Goal: Task Accomplishment & Management: Complete application form

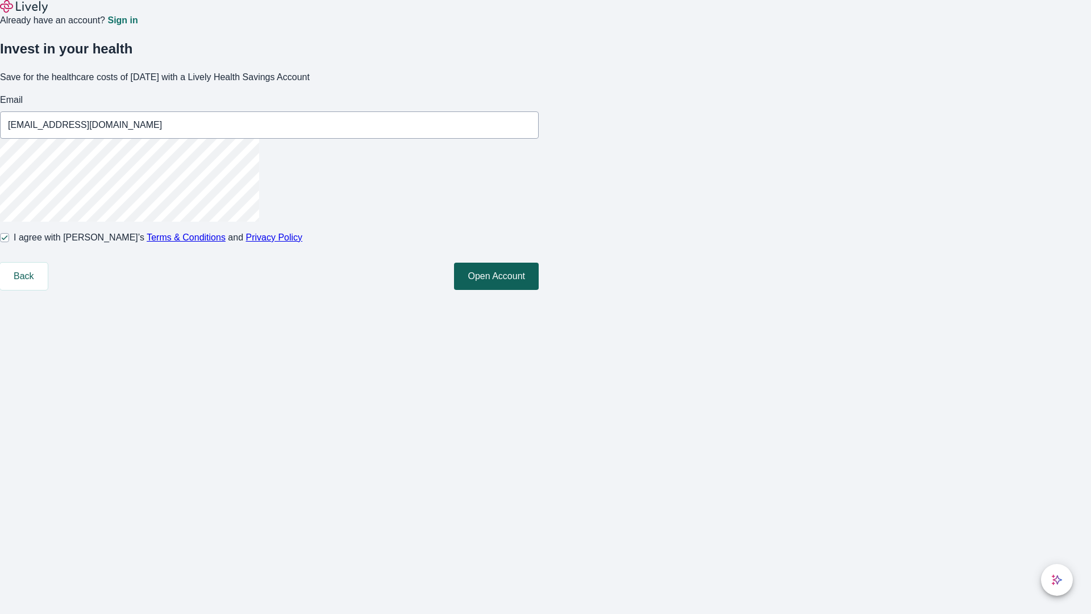
click at [539, 290] on button "Open Account" at bounding box center [496, 276] width 85 height 27
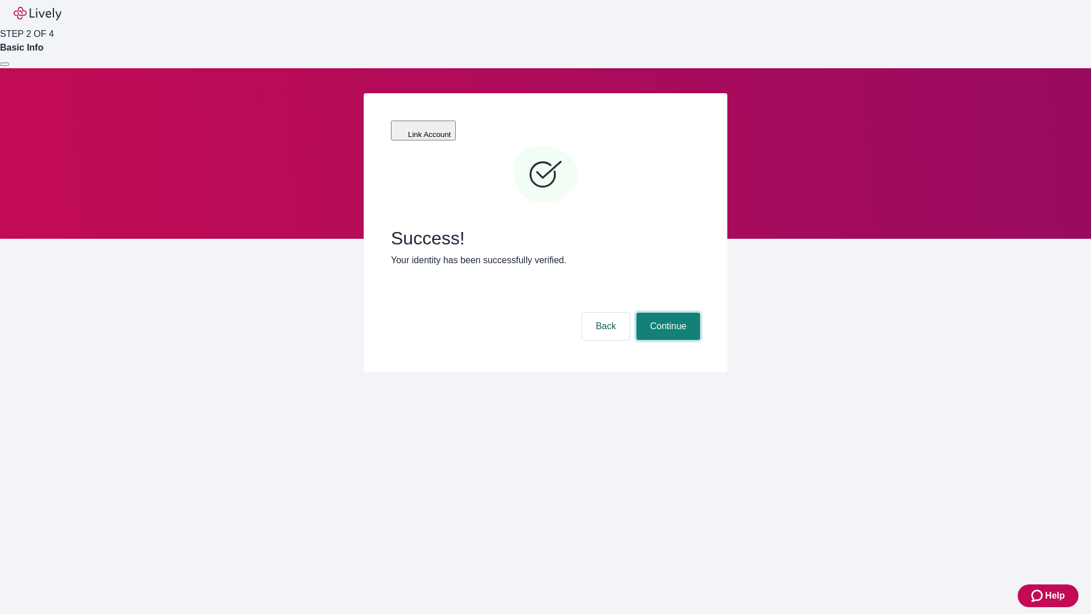
click at [667, 313] on button "Continue" at bounding box center [669, 326] width 64 height 27
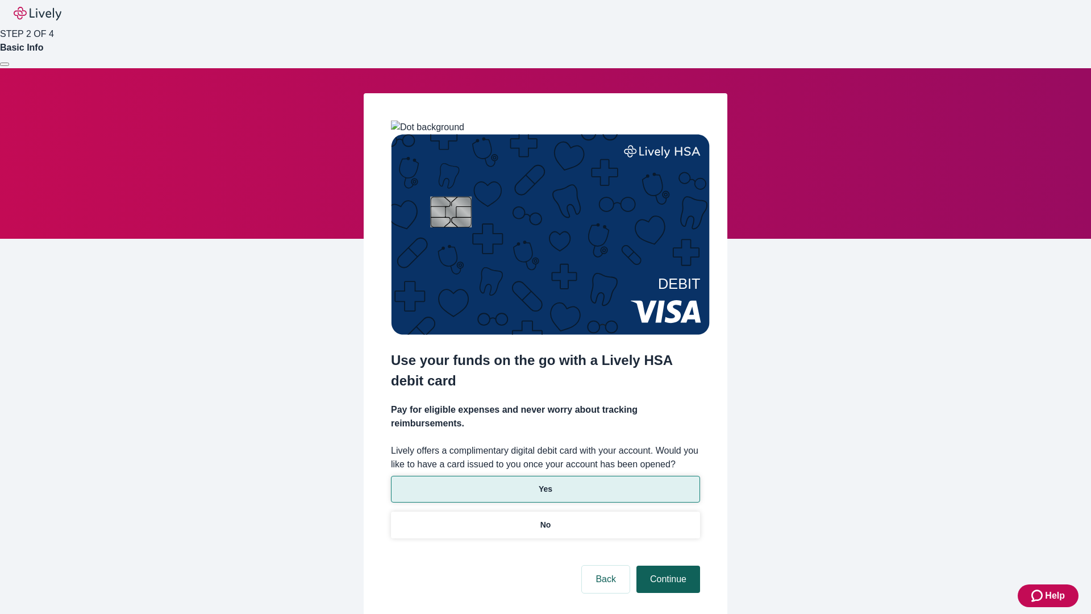
click at [545, 519] on p "No" at bounding box center [546, 525] width 11 height 12
click at [667, 566] on button "Continue" at bounding box center [669, 579] width 64 height 27
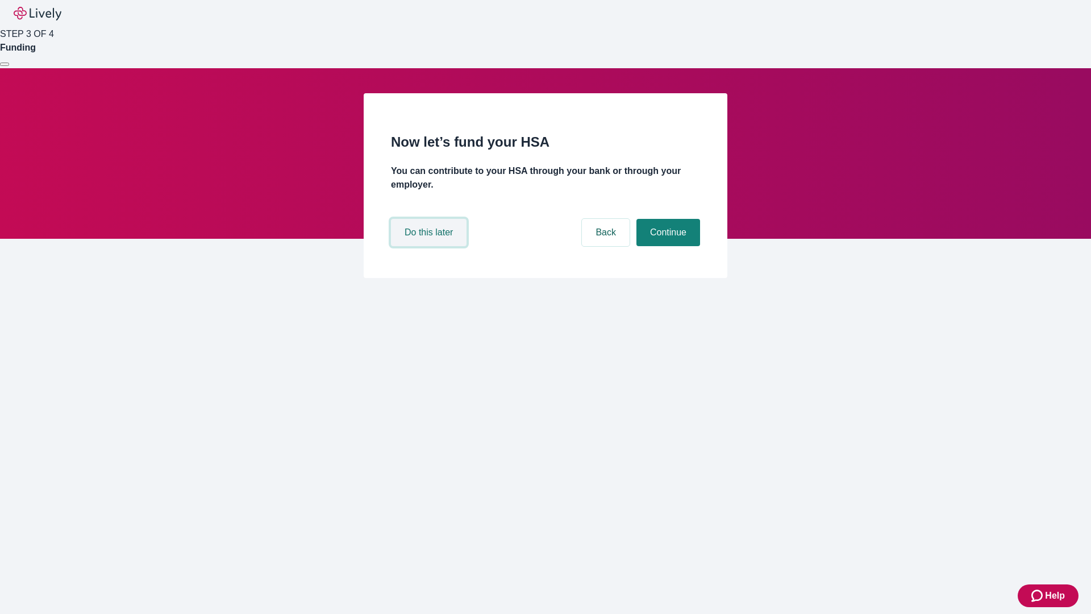
click at [430, 246] on button "Do this later" at bounding box center [429, 232] width 76 height 27
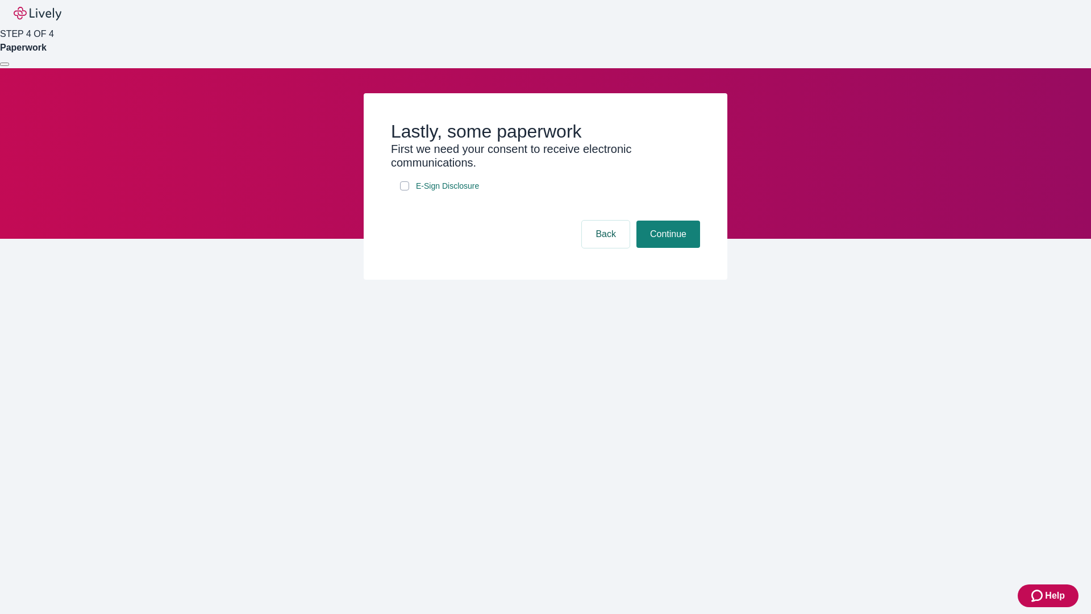
click at [405, 190] on input "E-Sign Disclosure" at bounding box center [404, 185] width 9 height 9
checkbox input "true"
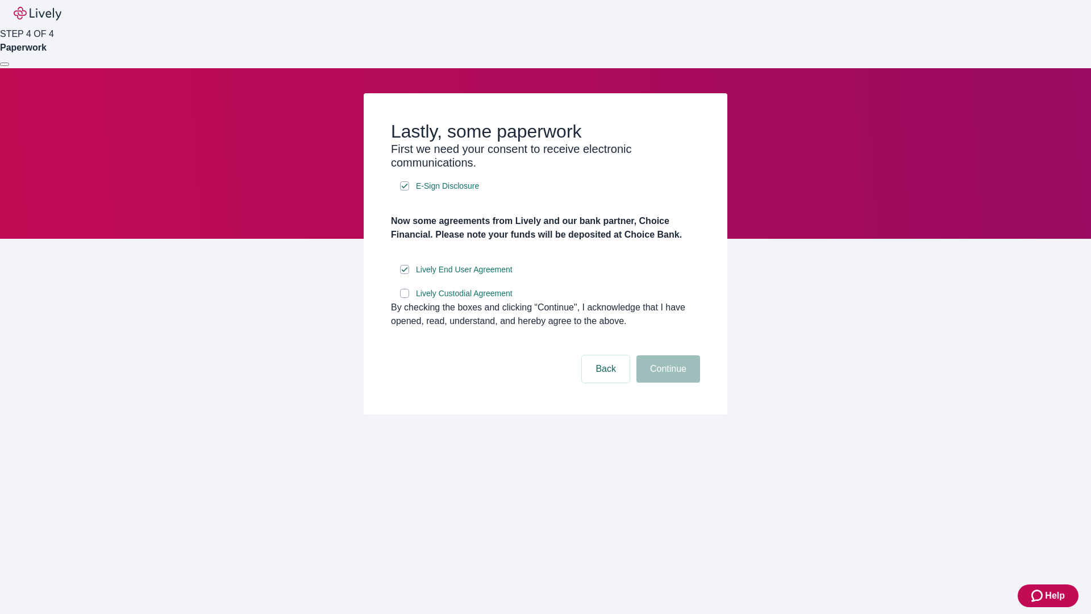
click at [405, 298] on input "Lively Custodial Agreement" at bounding box center [404, 293] width 9 height 9
checkbox input "true"
click at [667, 383] on button "Continue" at bounding box center [669, 368] width 64 height 27
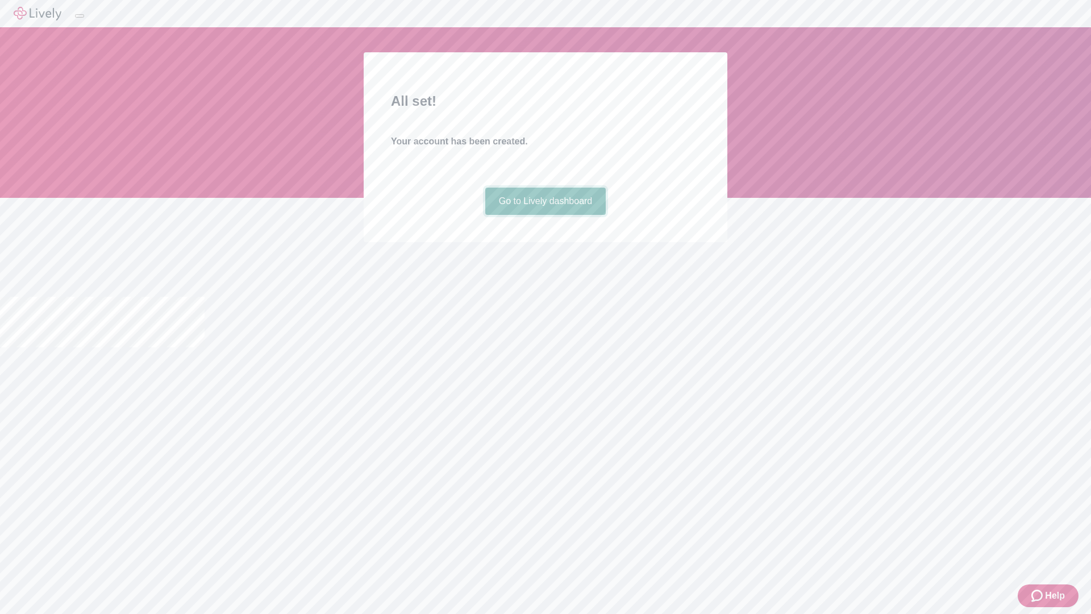
click at [545, 215] on link "Go to Lively dashboard" at bounding box center [545, 201] width 121 height 27
